Goal: Information Seeking & Learning: Understand process/instructions

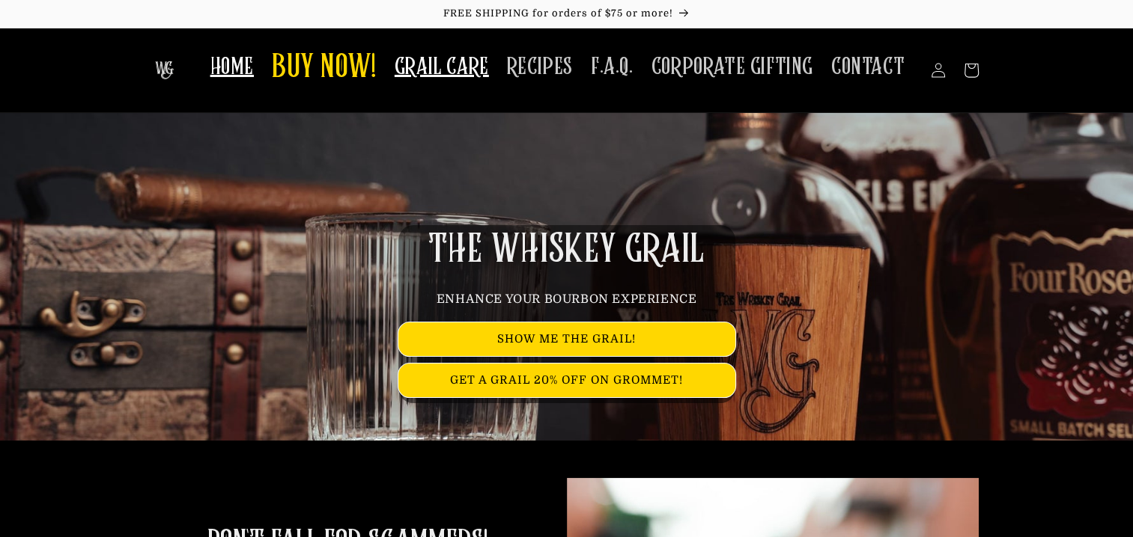
click at [428, 77] on span "GRAIL CARE" at bounding box center [441, 66] width 94 height 29
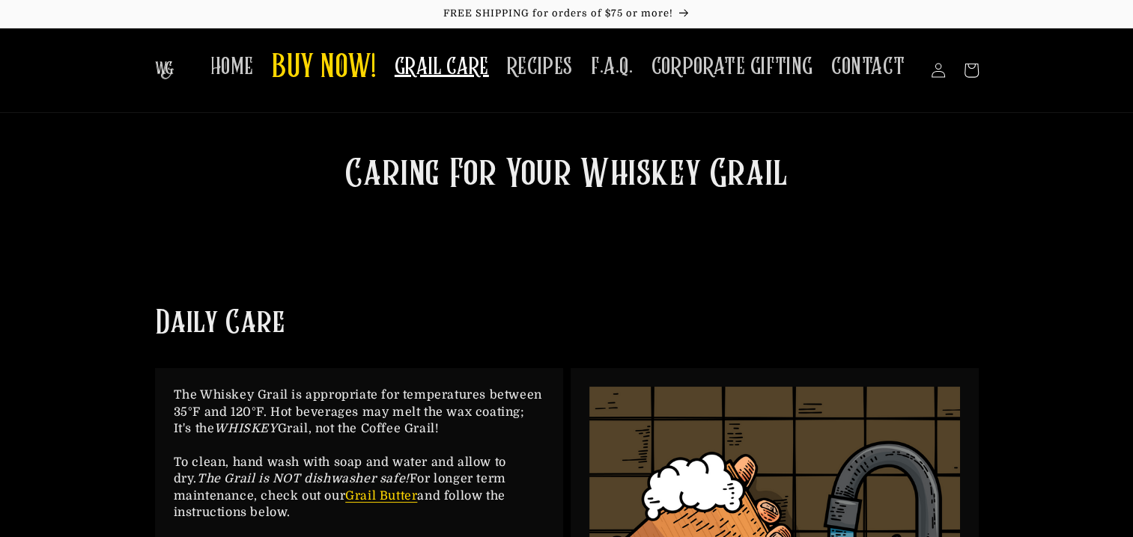
click at [795, 180] on h2 "Caring For Your Whiskey Grail" at bounding box center [567, 175] width 584 height 51
